Goal: Entertainment & Leisure: Consume media (video, audio)

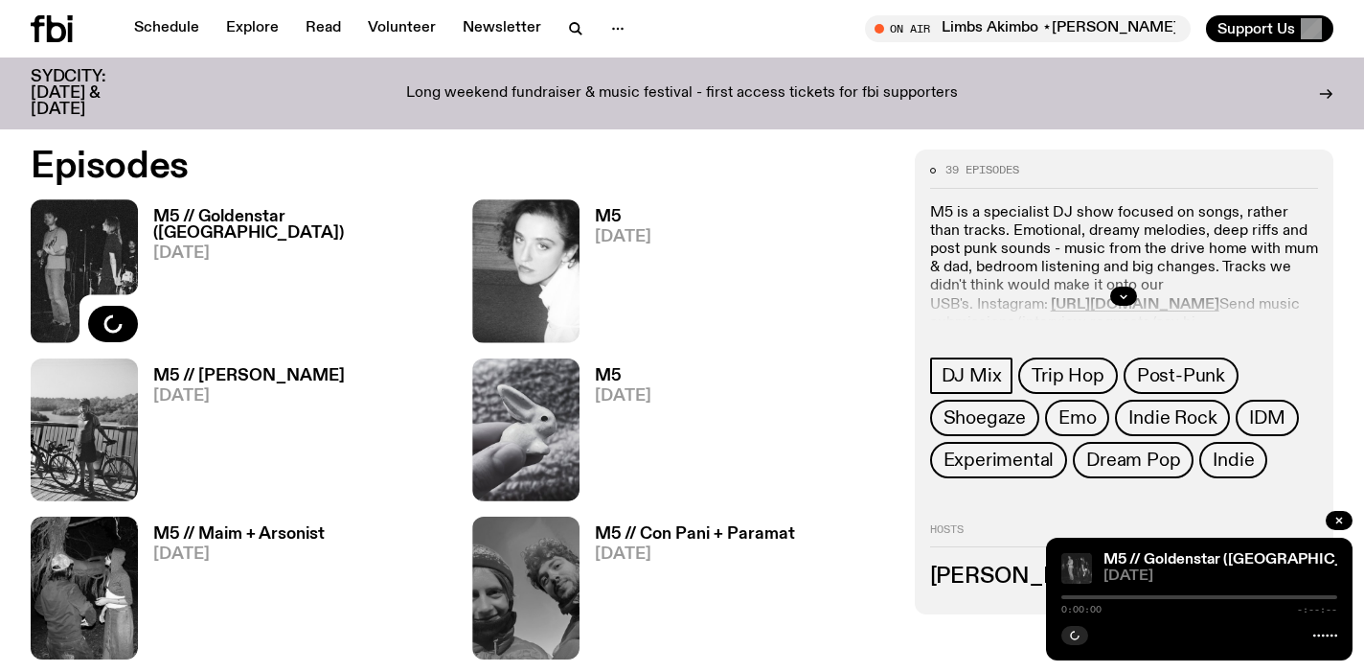
scroll to position [870, 0]
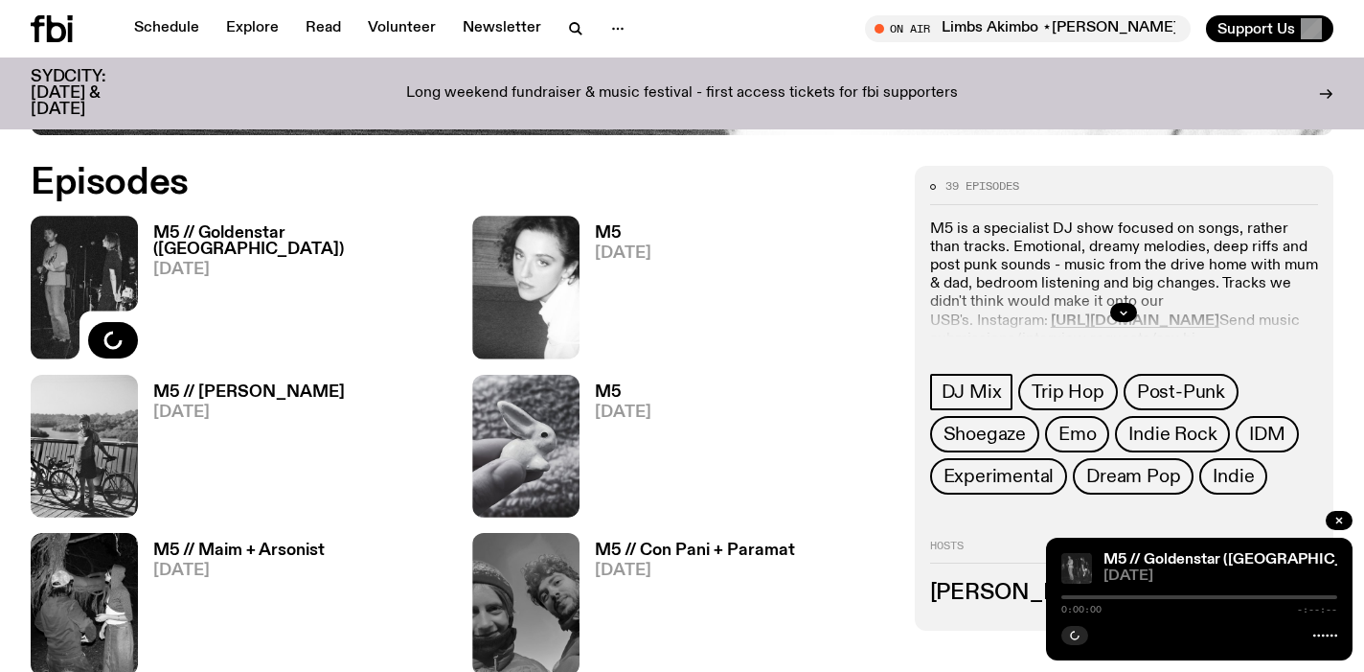
click at [257, 227] on h3 "M5 // Goldenstar ([GEOGRAPHIC_DATA])" at bounding box center [301, 241] width 296 height 33
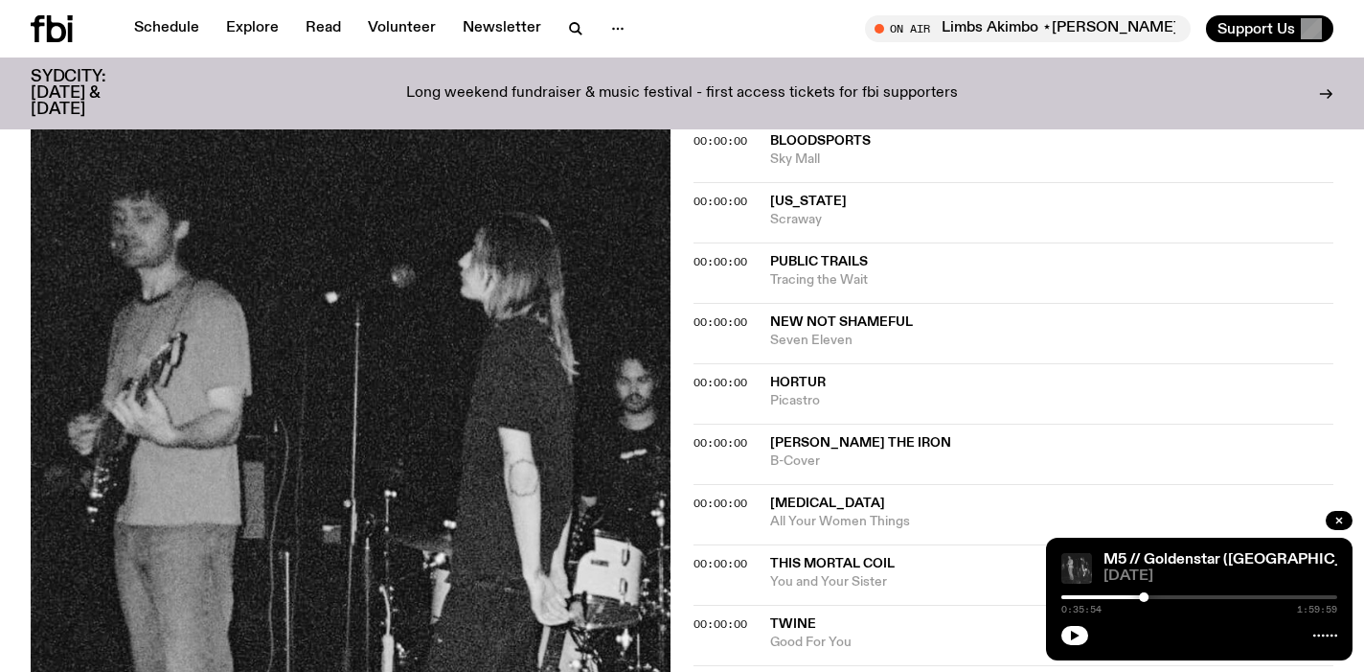
scroll to position [1378, 0]
click at [44, 21] on icon at bounding box center [52, 28] width 42 height 27
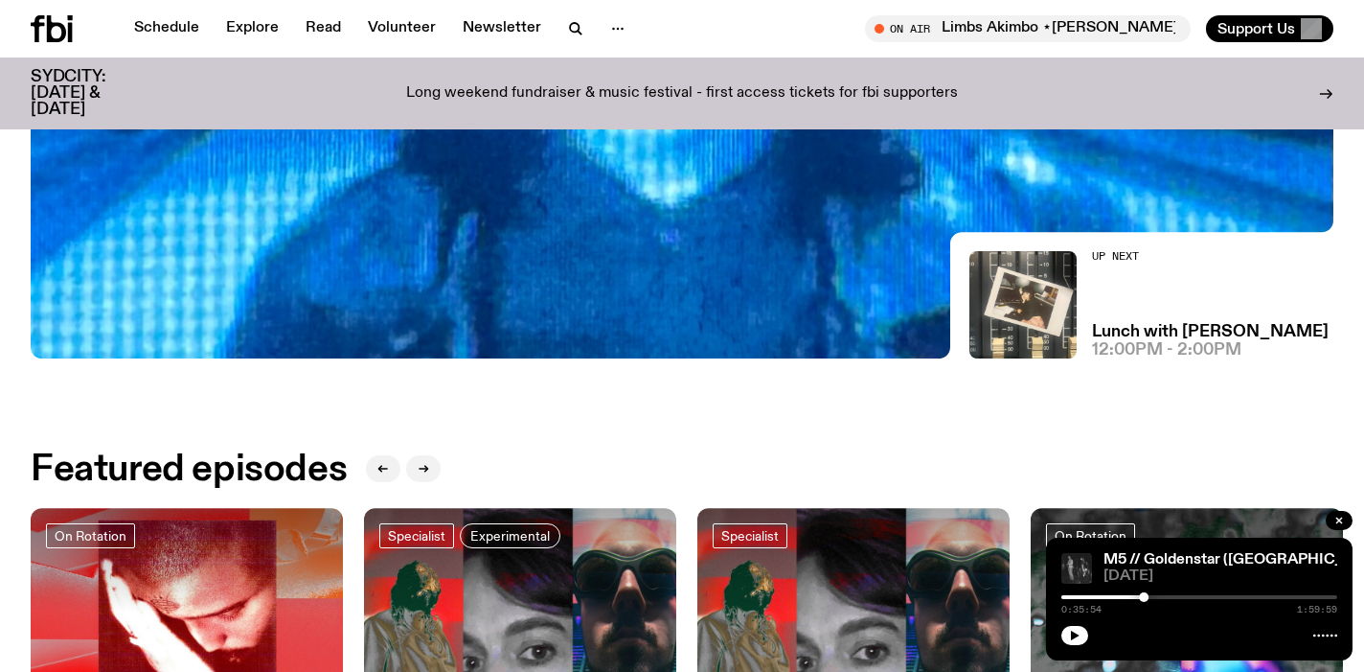
scroll to position [254, 0]
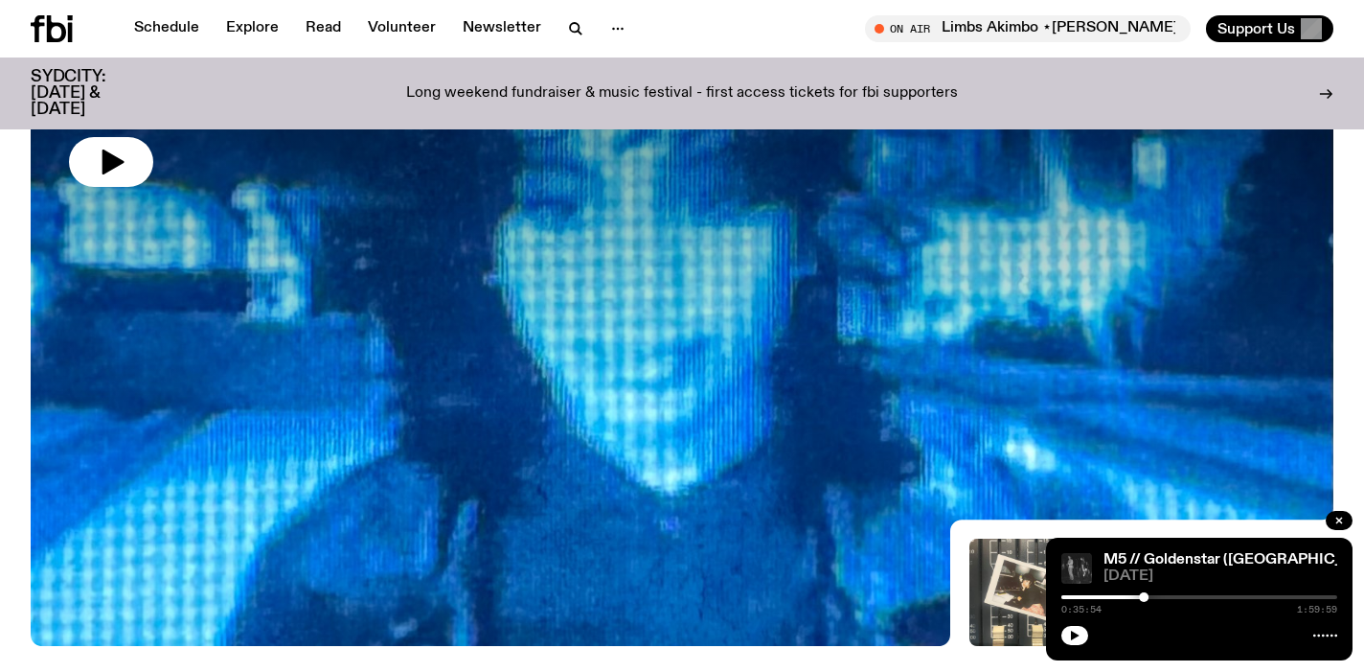
click at [514, 289] on div at bounding box center [682, 157] width 1303 height 489
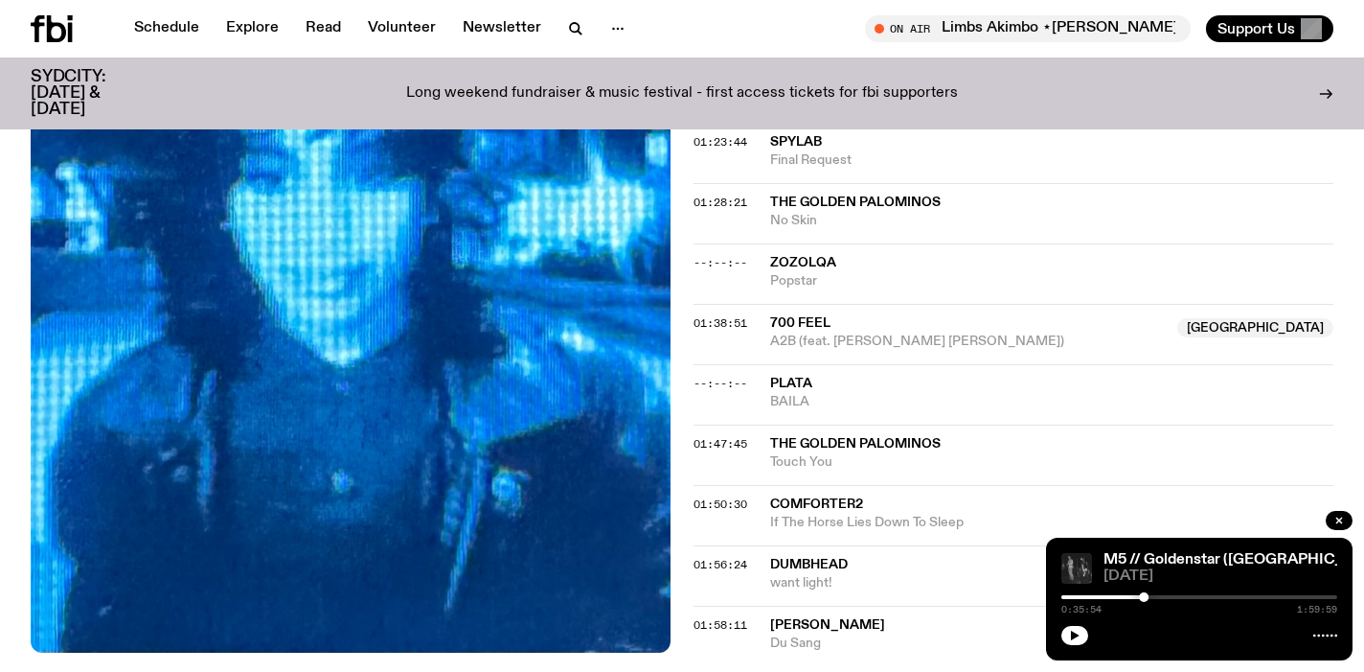
scroll to position [1843, 0]
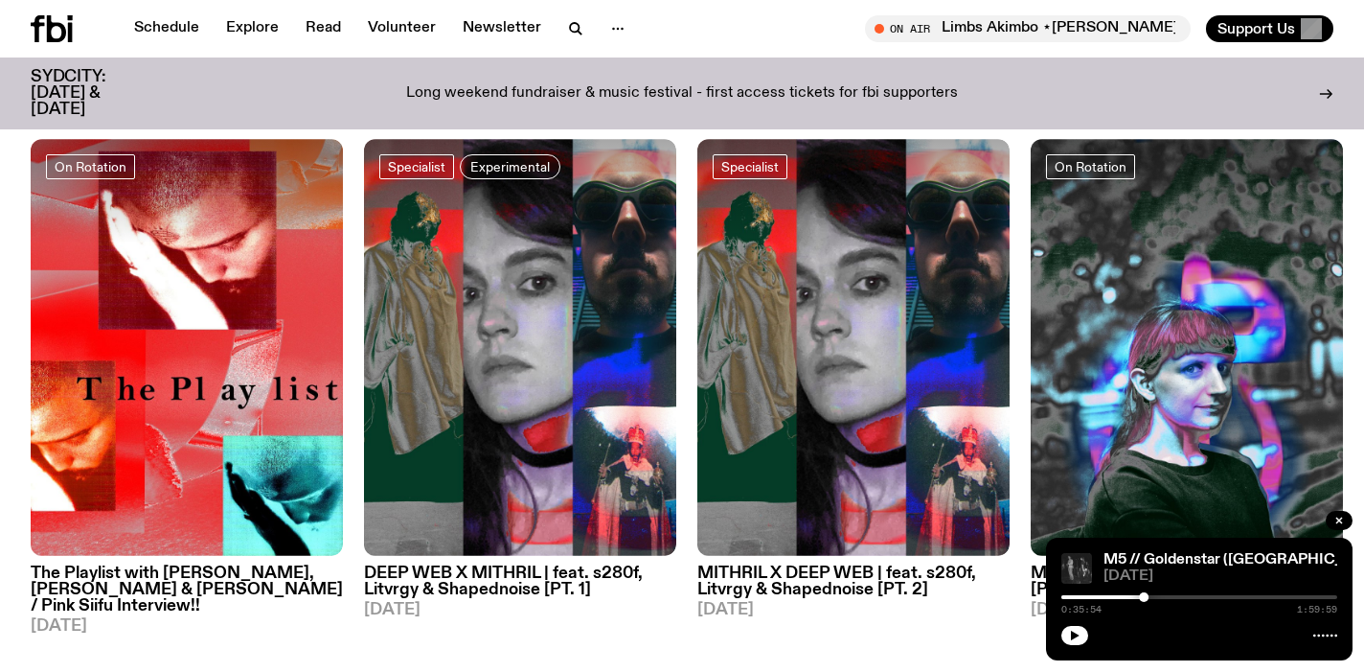
scroll to position [911, 0]
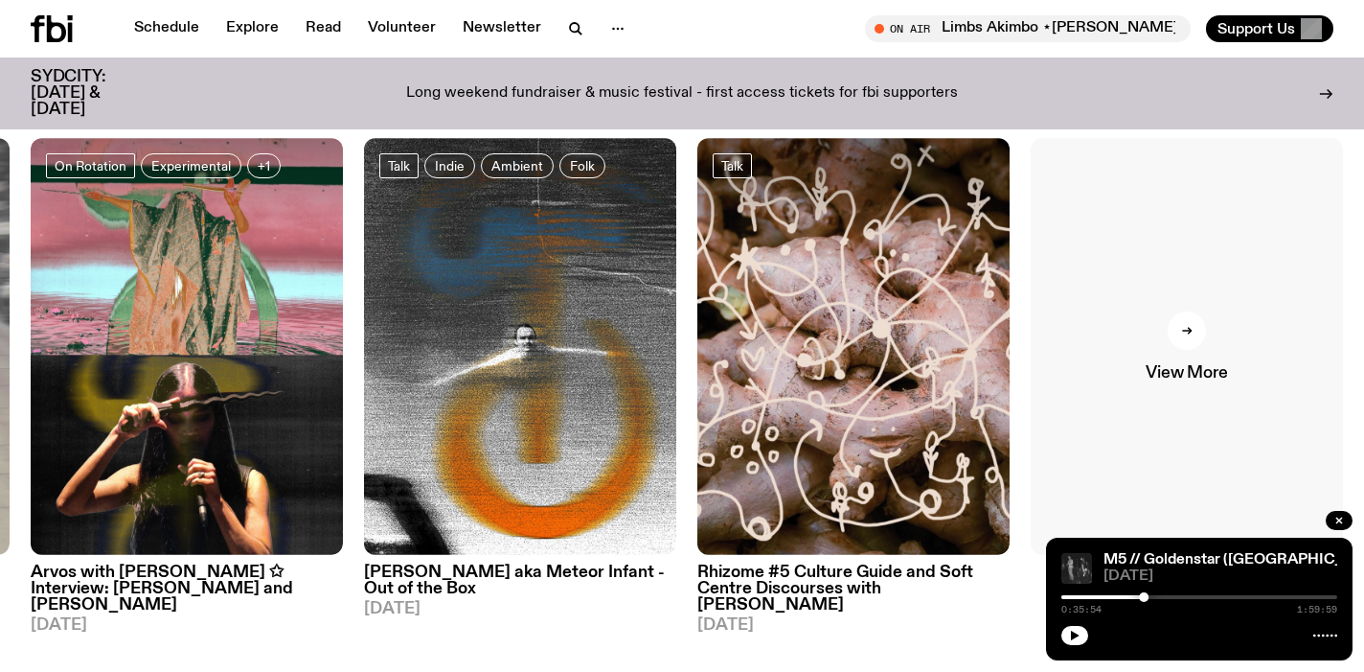
click at [1196, 310] on link "View More" at bounding box center [1187, 346] width 312 height 417
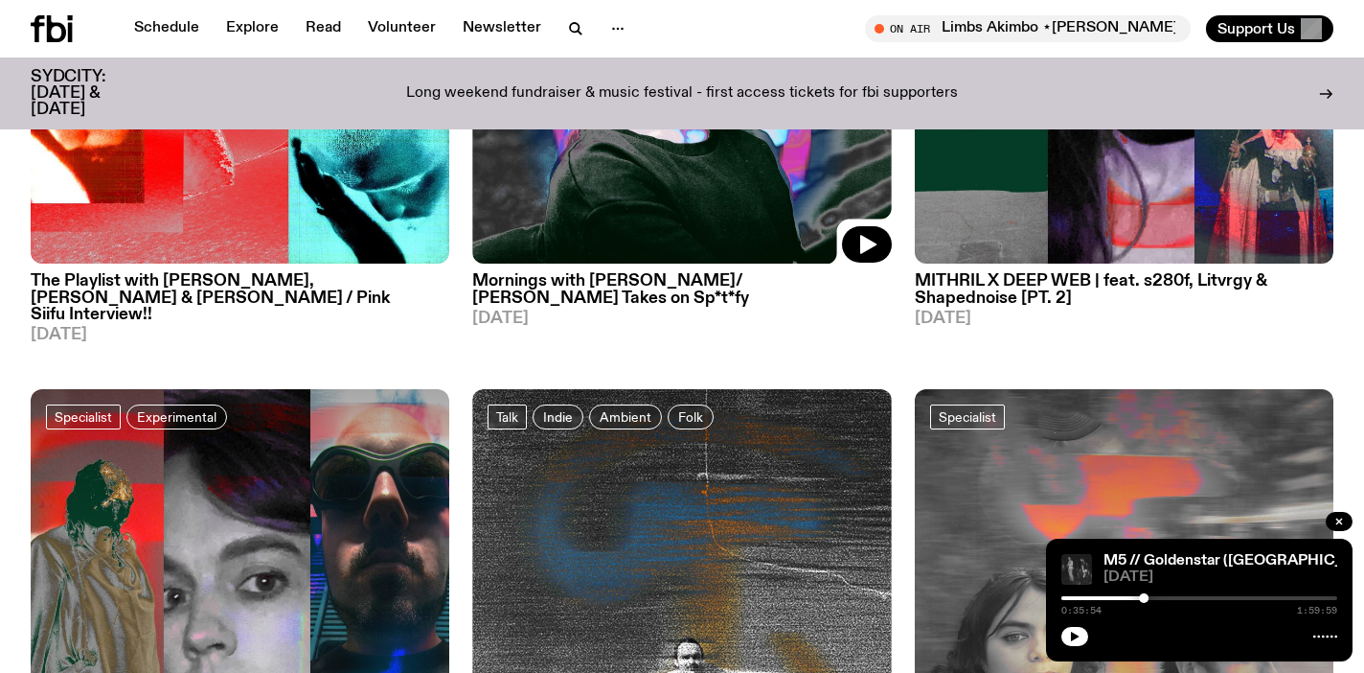
scroll to position [583, 0]
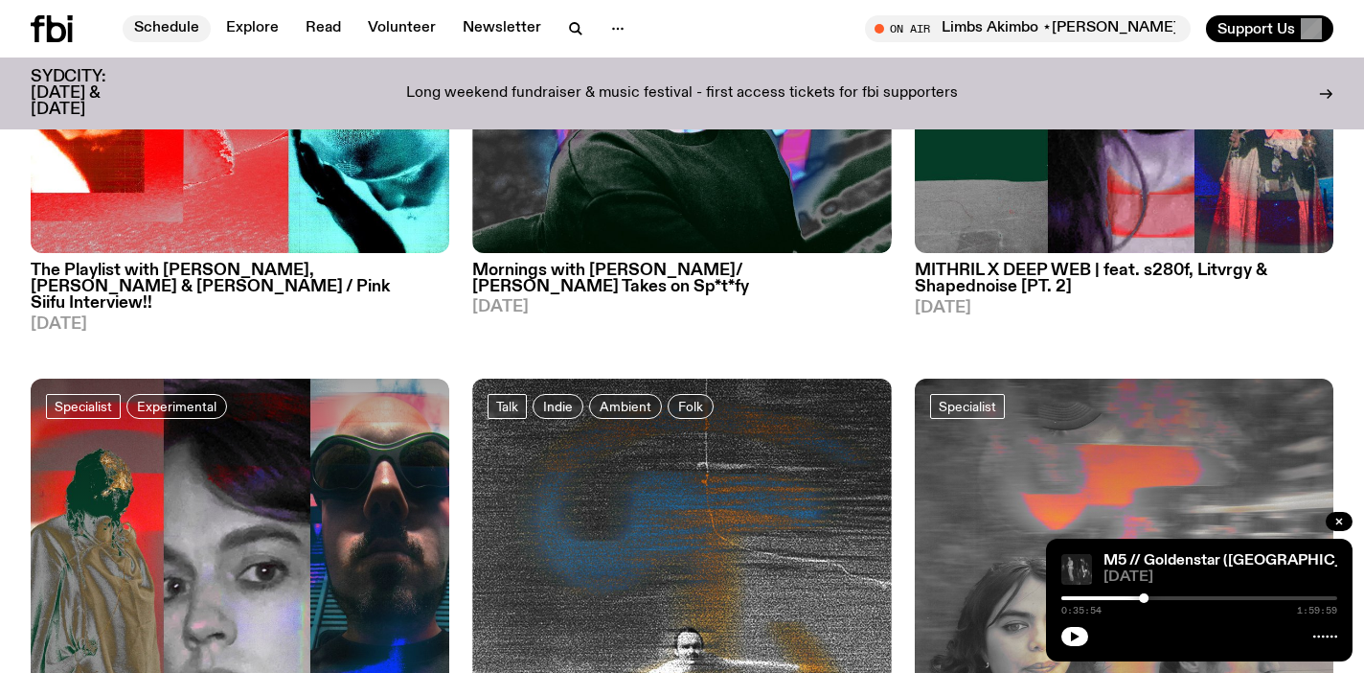
click at [158, 25] on link "Schedule" at bounding box center [167, 28] width 88 height 27
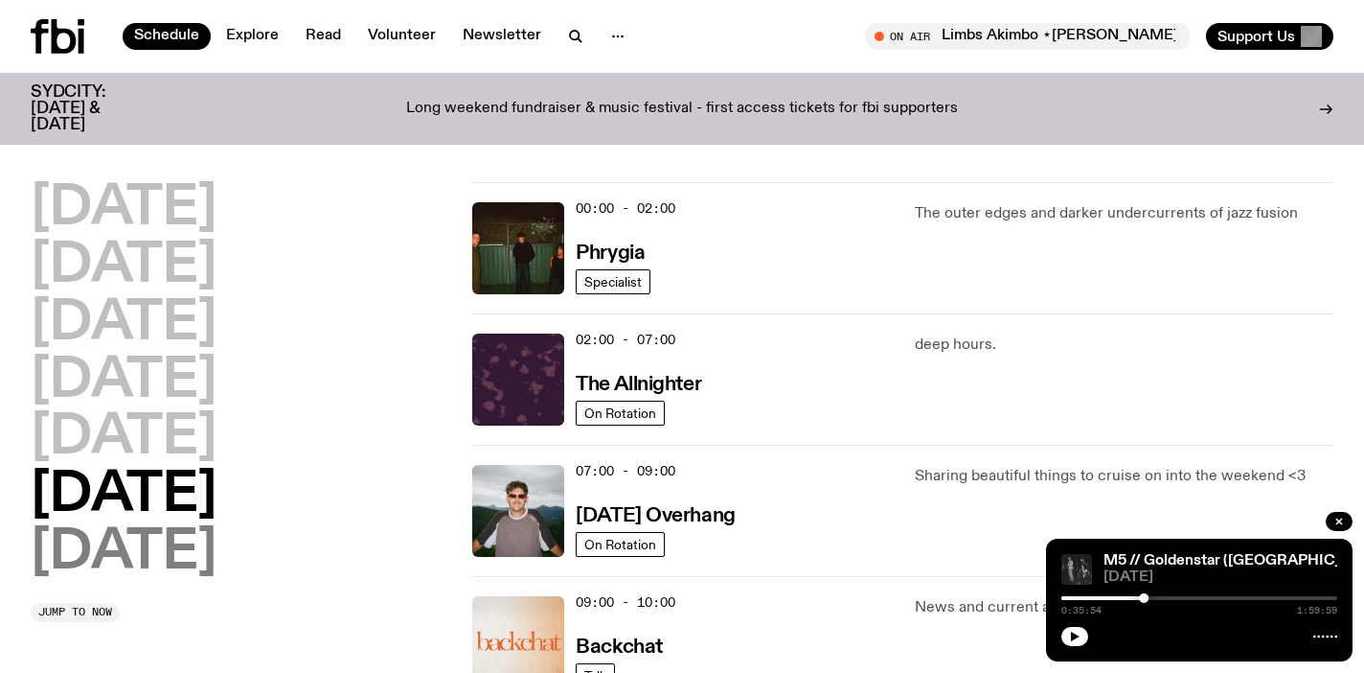
click at [91, 566] on h2 "[DATE]" at bounding box center [124, 553] width 186 height 54
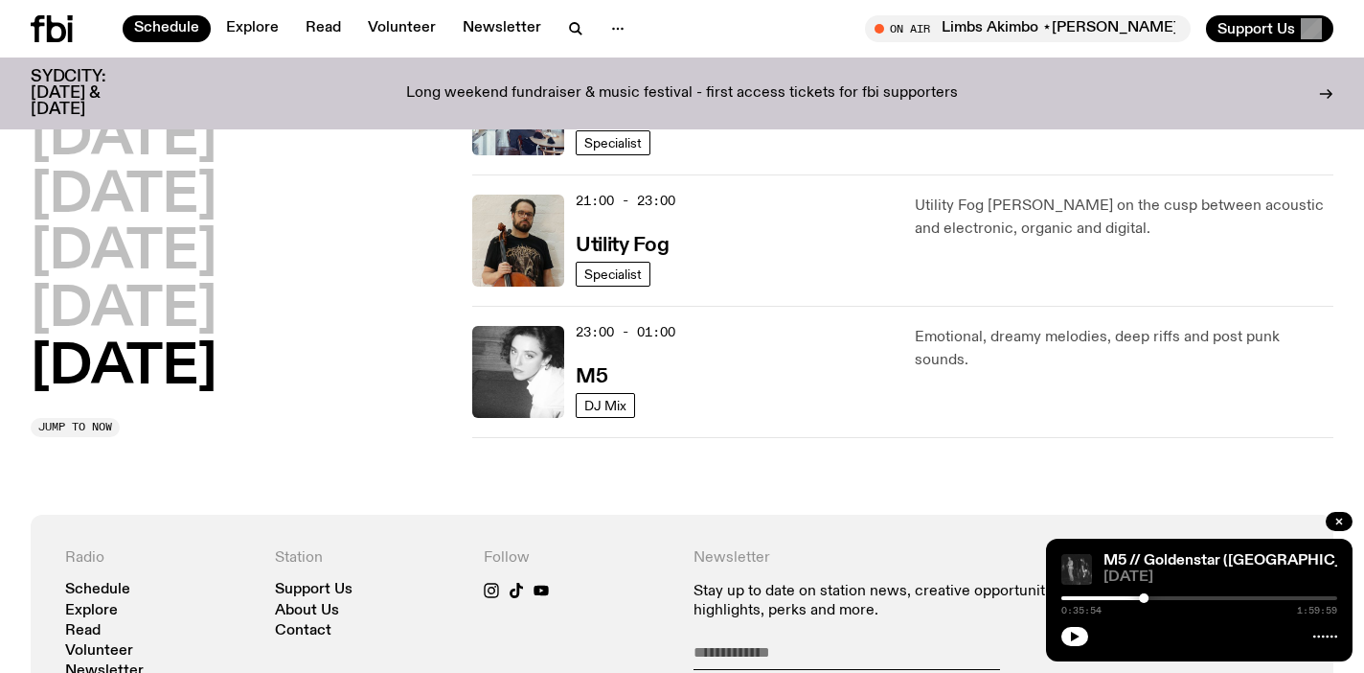
scroll to position [1378, 0]
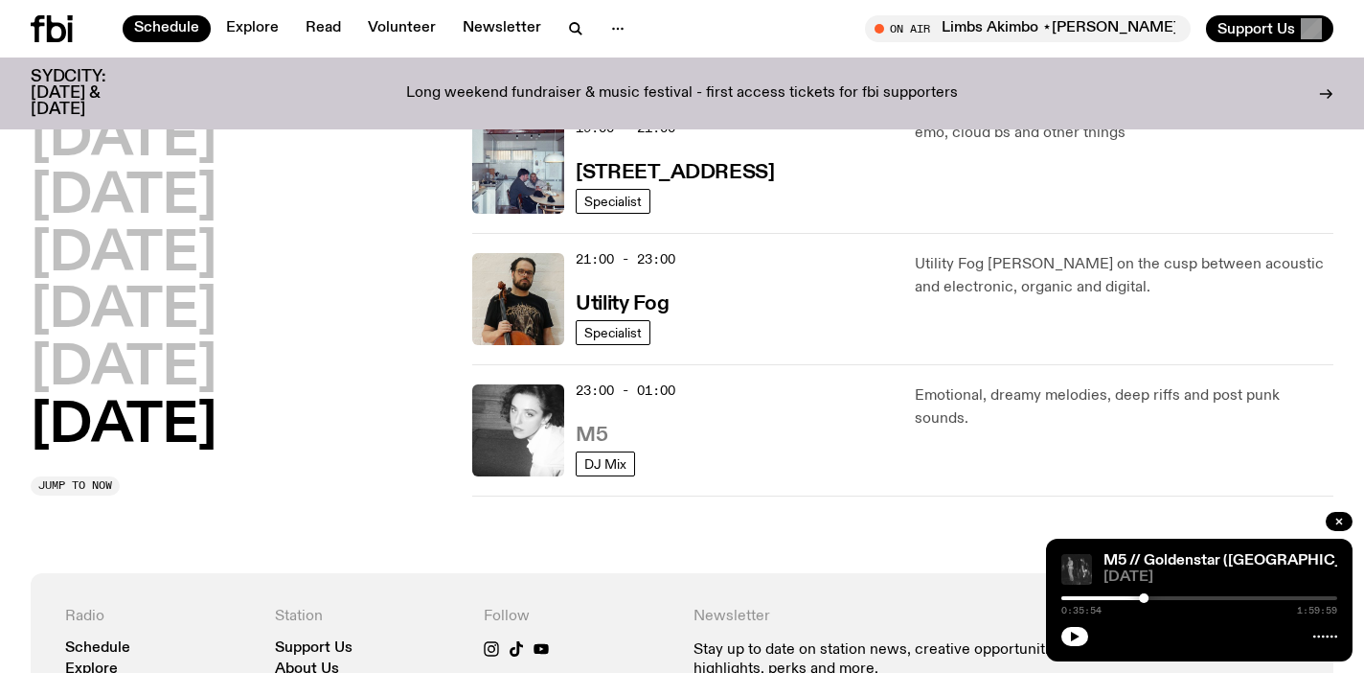
click at [585, 425] on h3 "M5" at bounding box center [592, 435] width 32 height 20
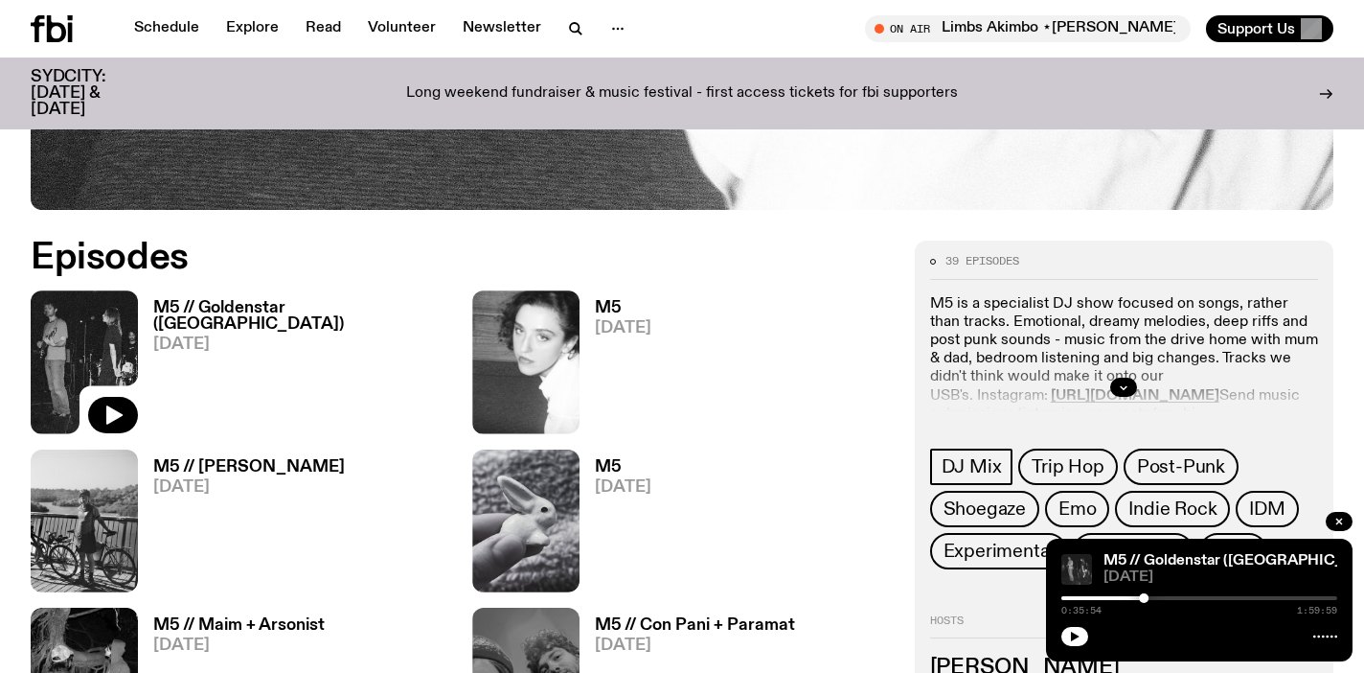
scroll to position [793, 0]
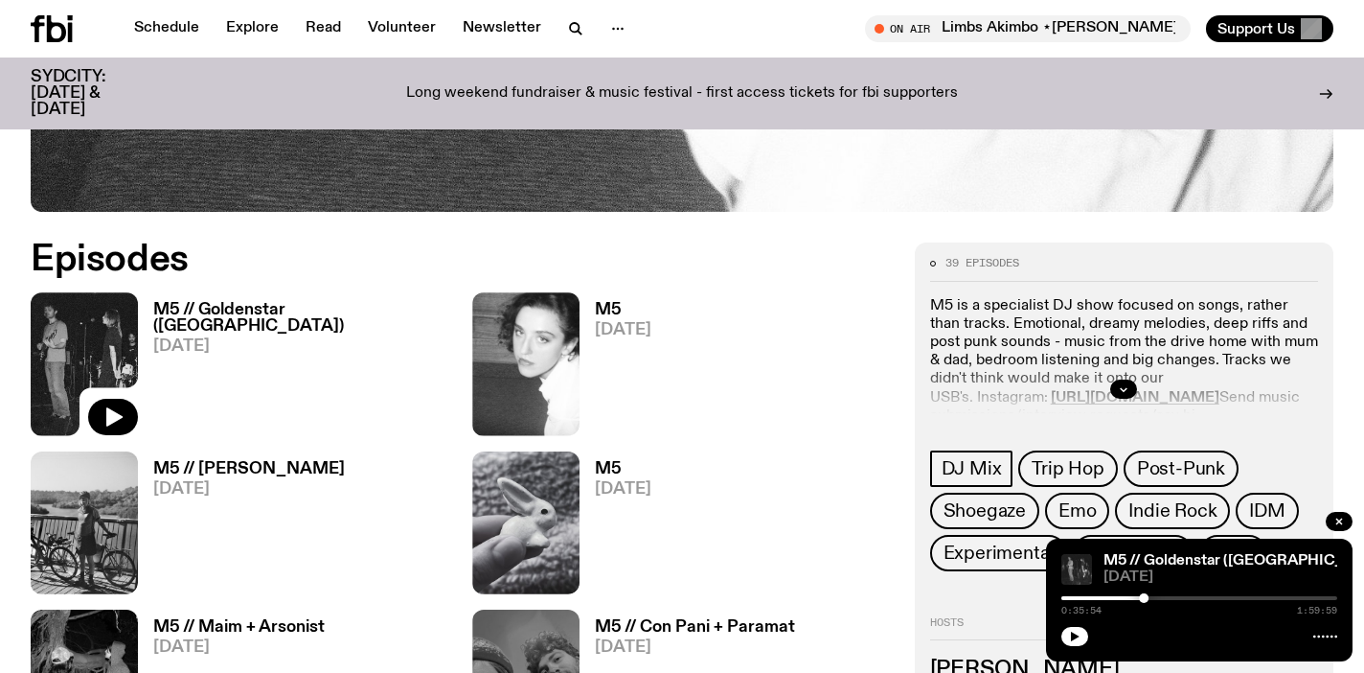
click at [220, 309] on h3 "M5 // Goldenstar ([GEOGRAPHIC_DATA])" at bounding box center [301, 318] width 296 height 33
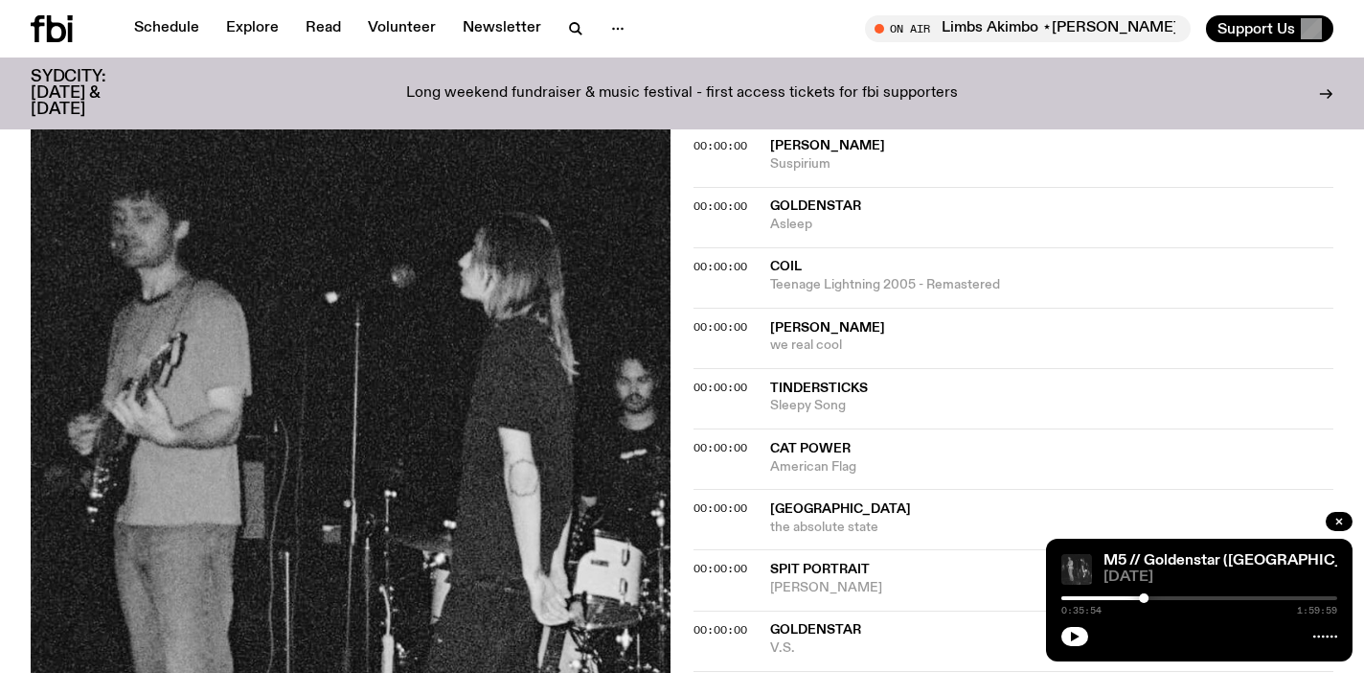
scroll to position [752, 0]
